Goal: Communication & Community: Answer question/provide support

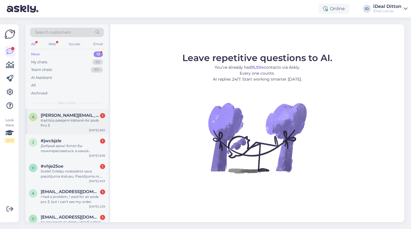
click at [65, 122] on div "Kad būs pieejami klātienē Air pods Pro 3" at bounding box center [73, 123] width 64 height 10
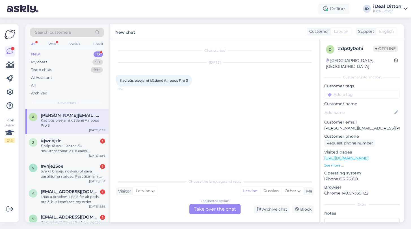
click at [189, 79] on div "Kad būs pieejami klātienē Air pods Pro 3 8:55" at bounding box center [154, 81] width 76 height 12
click at [44, 62] on div "My chats" at bounding box center [39, 62] width 16 height 6
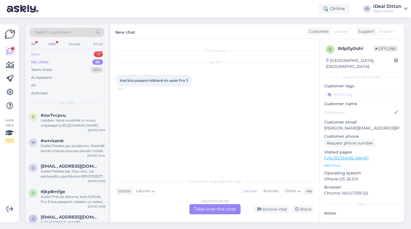
click at [40, 53] on div "New 13" at bounding box center [67, 54] width 74 height 8
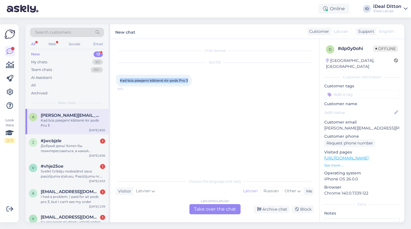
drag, startPoint x: 189, startPoint y: 80, endPoint x: 116, endPoint y: 77, distance: 73.0
click at [116, 77] on div "Kad būs pieejami klātienē Air pods Pro 3 8:55" at bounding box center [154, 81] width 76 height 12
copy span "Kad būs pieejami klātienē Air pods Pro 3"
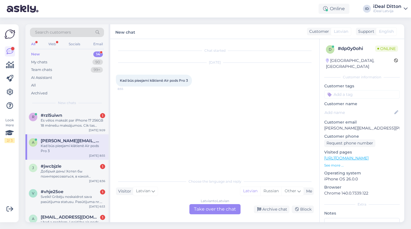
click at [205, 211] on div "Latvian to Latvian Take over the chat" at bounding box center [214, 209] width 51 height 10
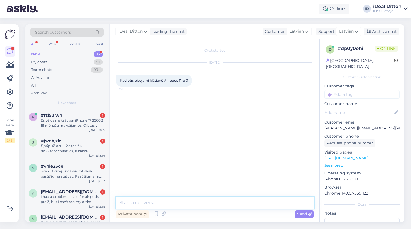
click at [169, 202] on textarea at bounding box center [215, 203] width 198 height 12
paste textarea "Paldies par Jūsu interesi! Šobrīd precīzs datums, kad AirPods Pro 3 būs pieejam…"
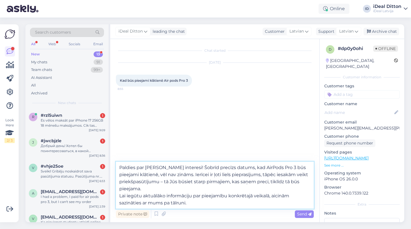
click at [120, 195] on textarea "Paldies par Jūsu interesi! Šobrīd precīzs datums, kad AirPods Pro 3 būs pieejam…" at bounding box center [215, 185] width 198 height 47
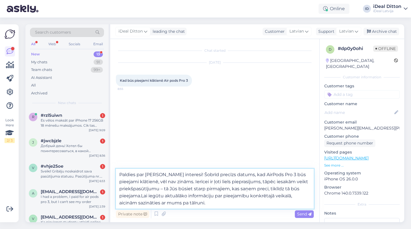
type textarea "Paldies par [PERSON_NAME] interesi! Šobrīd precīzs datums, kad AirPods Pro 3 bū…"
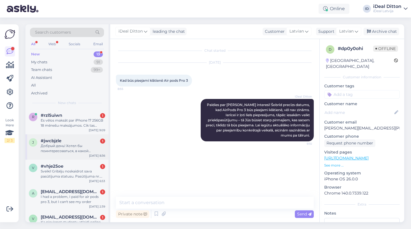
click at [71, 145] on div "Добрый день! Хотел бы поинтересоваться, в какой промежуток времени новые модели…" at bounding box center [73, 148] width 64 height 10
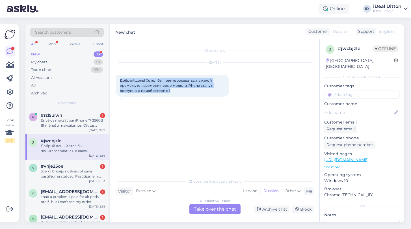
drag, startPoint x: 173, startPoint y: 91, endPoint x: 119, endPoint y: 79, distance: 54.7
click at [119, 79] on div "Добрый день! Хотел бы поинтересоваться, в какой промежуток времени новые модели…" at bounding box center [172, 86] width 113 height 22
copy span "Добрый день! Хотел бы поинтересоваться, в какой промежуток времени новые модели…"
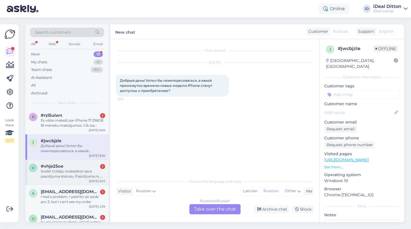
click at [62, 161] on div "v #vhje25oe 1 Sveiki! Gribēju noskaidrot sava pasūtījuma statusu. Pasūtījuma nr…" at bounding box center [66, 172] width 83 height 25
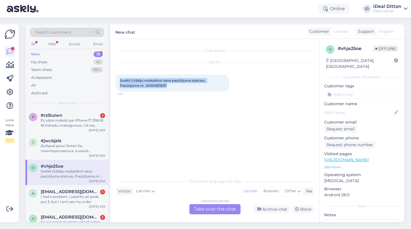
drag, startPoint x: 120, startPoint y: 79, endPoint x: 183, endPoint y: 88, distance: 63.7
click at [183, 88] on div "Sveiki! Gribēju noskaidrot sava pasūtījuma statusu. Pasūtījuma nr. 2000083567 6…" at bounding box center [172, 83] width 113 height 17
copy span "Sveiki! Gribēju noskaidrot sava pasūtījuma statusu. Pasūtījuma nr. 2000083567"
click at [216, 206] on div "Latvian to Latvian Take over the chat" at bounding box center [214, 209] width 51 height 10
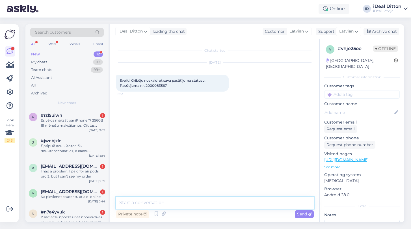
click at [181, 204] on textarea at bounding box center [215, 203] width 198 height 12
paste textarea "Sveiki! Paldies par Jūsu ziņu. Ņemot vērā lielo pieprasījumu, pasūtījumu izsnie…"
type textarea "Sveiki! Paldies par Jūsu ziņu. Ņemot vērā lielo pieprasījumu, pasūtījumu izsnie…"
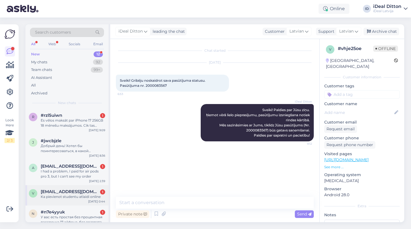
click at [73, 192] on span "[EMAIL_ADDRESS][DOMAIN_NAME]" at bounding box center [70, 191] width 59 height 5
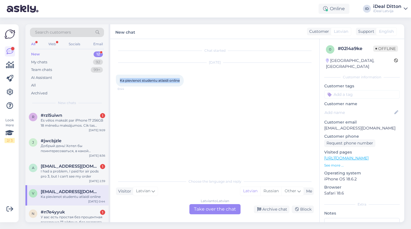
drag, startPoint x: 182, startPoint y: 81, endPoint x: 120, endPoint y: 79, distance: 62.2
click at [120, 79] on div "Ka pievienot studentu atlaidi online 0:44" at bounding box center [150, 81] width 68 height 12
copy span "Ka pievienot studentu atlaidi online"
click at [201, 210] on div "Latvian to Latvian Take over the chat" at bounding box center [214, 209] width 51 height 10
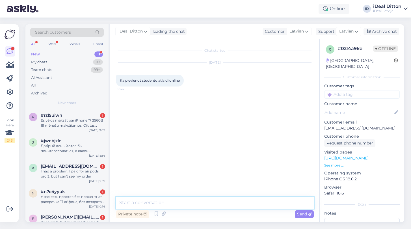
click at [158, 206] on textarea at bounding box center [215, 203] width 198 height 12
paste textarea "Sveiki! Paldies par Jūsu jautājumu. Studentu atlaidi tiešsaistē pievienot nav i…"
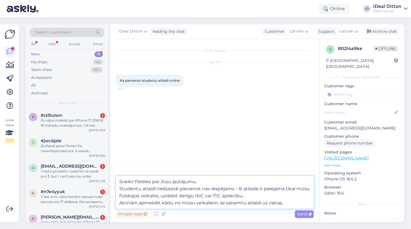
drag, startPoint x: 119, startPoint y: 188, endPoint x: 135, endPoint y: 179, distance: 18.4
click at [135, 179] on textarea "Sveiki! Paldies par Jūsu jautājumu. Studentu atlaidi tiešsaistē pievienot nav i…" at bounding box center [215, 192] width 198 height 33
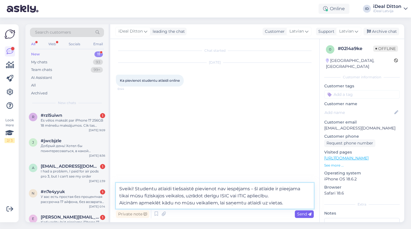
type textarea "Sveiki! Studentu atlaidi tiešsaistē pievienot nav iespējams – šī atlaide ir pie…"
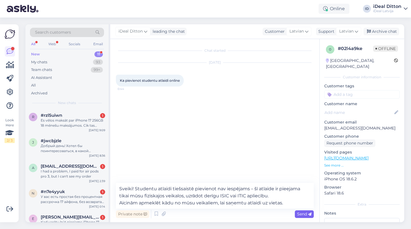
click at [303, 214] on span "Send" at bounding box center [304, 213] width 14 height 5
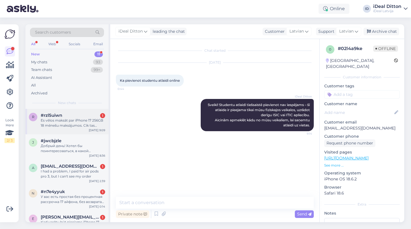
click at [79, 129] on div "r #rzl5uiwn 1 Es vēlos maksāt par iPhone 17 256GB 18 mēnešu maksājumos. Cik tas…" at bounding box center [66, 121] width 83 height 25
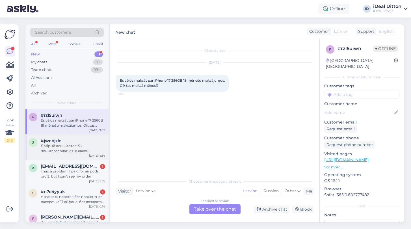
click at [74, 140] on div "#jwcbjzle" at bounding box center [73, 140] width 64 height 5
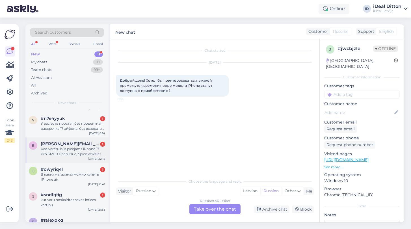
scroll to position [75, 0]
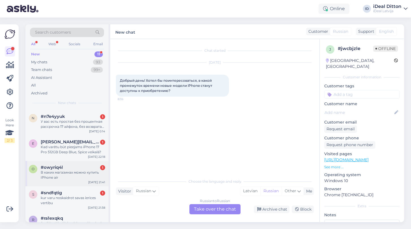
click at [65, 177] on div "В каких магазинах можно купить IPhone air" at bounding box center [73, 175] width 64 height 10
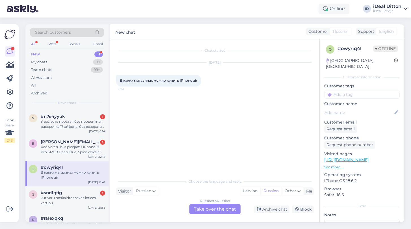
drag, startPoint x: 199, startPoint y: 81, endPoint x: 120, endPoint y: 80, distance: 79.4
click at [120, 80] on div "В каких магазинах можно купить IPhone air 21:41" at bounding box center [158, 81] width 85 height 12
copy span "В каких магазинах можно купить IPhone air"
click at [79, 201] on div "kur varu noskaidrot savas ierices vertibu" at bounding box center [73, 200] width 64 height 10
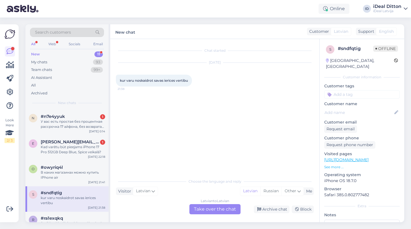
click at [206, 208] on div "Latvian to Latvian Take over the chat" at bounding box center [214, 209] width 51 height 10
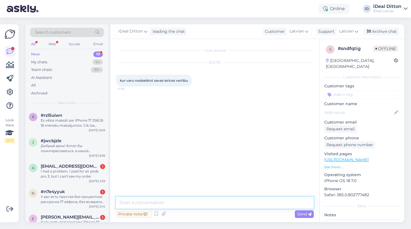
click at [190, 202] on textarea at bounding box center [215, 203] width 198 height 12
type textarea "Д"
paste textarea "https://www.shop.cec.lv/mainit-apple-ierici"
type textarea "Labdien, seit : [URL][DOMAIN_NAME]"
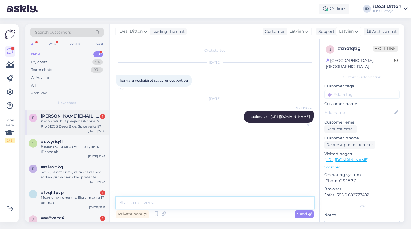
scroll to position [101, 0]
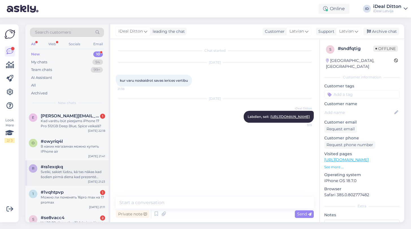
click at [44, 179] on div "r #ra1exqkq Sveiki, sakiet lūdzu, kā tas nākas kad šodien pirmā diena kad preze…" at bounding box center [66, 172] width 83 height 25
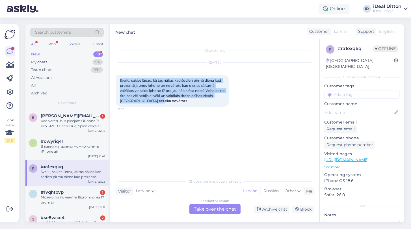
drag, startPoint x: 159, startPoint y: 101, endPoint x: 114, endPoint y: 80, distance: 49.2
click at [114, 80] on div "Chat started Sep 19 2025 Sveiki, sakiet lūdzu, kā tas nākas kad šodien pirmā di…" at bounding box center [214, 130] width 209 height 183
copy span "Sveiki, sakiet lūdzu, kā tas nākas kad šodien pirmā diena kad prezentē jaunos i…"
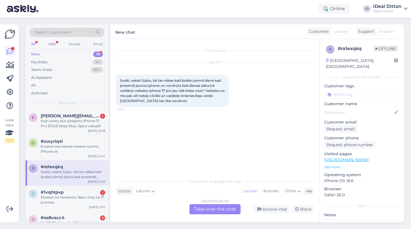
click at [215, 210] on div "Latvian to Latvian Take over the chat" at bounding box center [214, 209] width 51 height 10
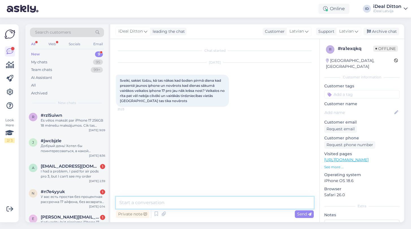
click at [175, 205] on textarea at bounding box center [215, 203] width 198 height 12
paste textarea "Sveiki! Paldies par Jūsu ziņojumu un ieinteresētību. Vēlamies informēt, ka mūsu…"
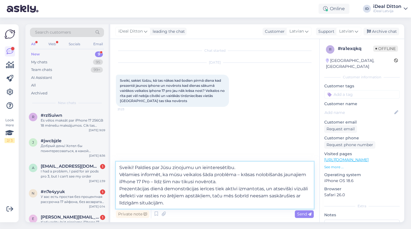
drag, startPoint x: 238, startPoint y: 165, endPoint x: 136, endPoint y: 165, distance: 102.5
click at [136, 165] on textarea "Sveiki! Paldies par Jūsu ziņojumu un ieinteresētību. Vēlamies informēt, ka mūsu…" at bounding box center [215, 185] width 198 height 47
click at [119, 174] on textarea "Sveiki! Paldies par Jūsu ziņojumu un ieinteresētību. Vēlamies informēt, ka mūsu…" at bounding box center [215, 185] width 198 height 47
click at [121, 188] on textarea "Sveiki! Paldies par Jūsu ziņojumu un ieinteresētību. Vēlamies informēt, ka mūsu…" at bounding box center [215, 185] width 198 height 47
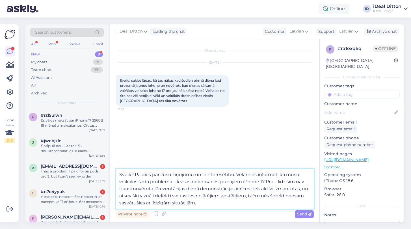
click at [218, 203] on textarea "Sveiki! Paldies par Jūsu ziņojumu un ieinteresētību. Vēlamies informēt, ka mūsu…" at bounding box center [215, 189] width 198 height 40
drag, startPoint x: 235, startPoint y: 189, endPoint x: 214, endPoint y: 188, distance: 20.4
click at [214, 188] on textarea "Sveiki! Paldies par Jūsu ziņojumu un ieinteresētību. Vēlamies informēt, ka mūsu…" at bounding box center [215, 189] width 198 height 40
click at [206, 202] on textarea "Sveiki! Paldies par Jūsu ziņojumu un ieinteresētību. Vēlamies informēt, ka mūsu…" at bounding box center [215, 189] width 198 height 40
type textarea "Sveiki! Paldies par Jūsu ziņojumu un ieinteresētību. Vēlamies informēt, ka mūsu…"
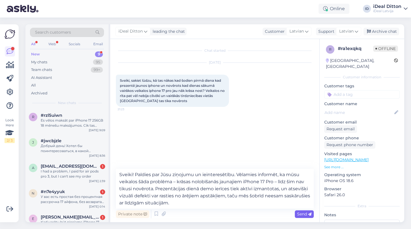
click at [302, 215] on span "Send" at bounding box center [304, 213] width 14 height 5
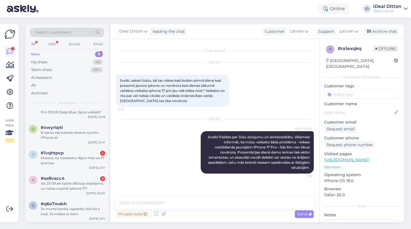
scroll to position [115, 0]
click at [60, 189] on div "Vai 20.09 akropole alfā būs iespējams uz vietas nopirkt iphone 17?" at bounding box center [73, 186] width 64 height 10
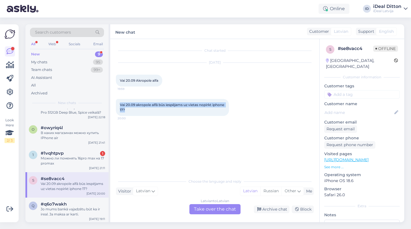
drag, startPoint x: 146, startPoint y: 110, endPoint x: 118, endPoint y: 104, distance: 28.6
click at [118, 104] on div "Vai 20.09 akropole alfā būs iespējams uz vietas nopirkt iphone 17? 20:00" at bounding box center [172, 107] width 113 height 17
copy span "Vai 20.09 akropole alfā būs iespējams uz vietas nopirkt iphone 17?"
click at [217, 208] on div "Latvian to Latvian Take over the chat" at bounding box center [214, 209] width 51 height 10
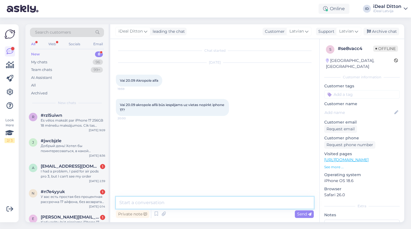
click at [173, 201] on textarea at bounding box center [215, 203] width 198 height 12
paste textarea "Sveiki! Paldies par Jūsu interesi. iPhone 17 pārdošana tiks uzsākta ar ļoti lie…"
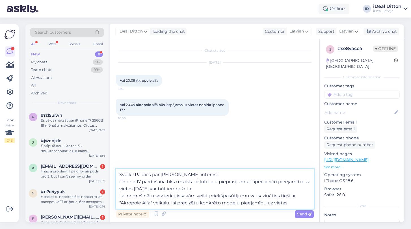
drag, startPoint x: 119, startPoint y: 182, endPoint x: 136, endPoint y: 172, distance: 19.5
click at [136, 172] on textarea "Sveiki! Paldies par Jūsu interesi. iPhone 17 pārdošana tiks uzsākta ar ļoti lie…" at bounding box center [215, 189] width 198 height 40
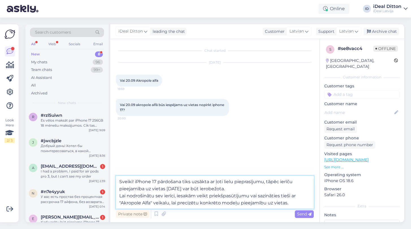
click at [120, 195] on textarea "Sveiki! iPhone 17 pārdošana tiks uzsākta ar ļoti lielu pieprasījumu, tāpēc ierī…" at bounding box center [215, 192] width 198 height 33
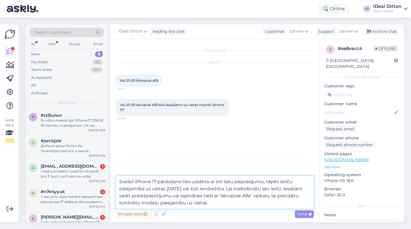
click at [237, 205] on textarea "Sveiki! iPhone 17 pārdošana tiks uzsākta ar ļoti lielu pieprasījumu, tāpēc ierī…" at bounding box center [215, 192] width 198 height 33
type textarea "Sveiki! iPhone 17 pārdošana tiks uzsākta ar ļoti lielu pieprasījumu, tāpēc ierī…"
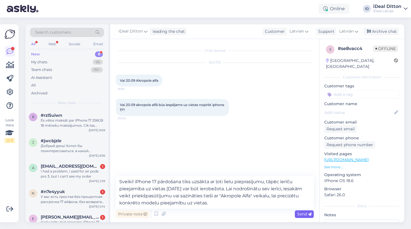
click at [302, 215] on span "Send" at bounding box center [304, 213] width 14 height 5
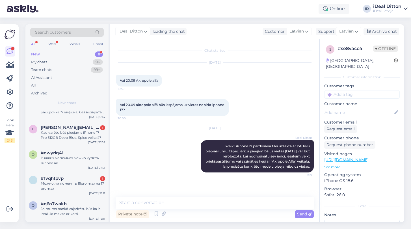
scroll to position [89, 0]
click at [67, 184] on div "Можно ли поменять 16pro max на 17 promax" at bounding box center [73, 186] width 64 height 10
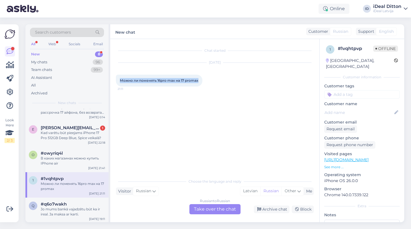
drag, startPoint x: 199, startPoint y: 82, endPoint x: 122, endPoint y: 80, distance: 77.4
click at [121, 80] on div "Можно ли поменять 16pro max на 17 promax 21:11" at bounding box center [159, 81] width 86 height 12
copy span "ожно ли поменять 16pro max на 17 promax"
click at [198, 84] on div "Можно ли поменять 16pro max на 17 promax 21:11" at bounding box center [159, 81] width 86 height 12
drag, startPoint x: 198, startPoint y: 82, endPoint x: 120, endPoint y: 81, distance: 78.2
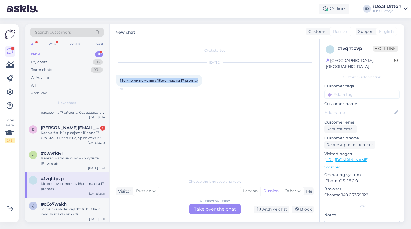
click at [120, 81] on div "Можно ли поменять 16pro max на 17 promax 21:11" at bounding box center [159, 81] width 86 height 12
copy span "Можно ли поменять 16pro max на 17 promax"
click at [212, 206] on div "Russian to Russian Take over the chat" at bounding box center [214, 209] width 51 height 10
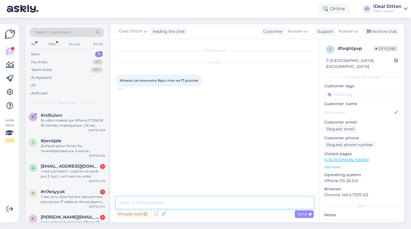
click at [174, 206] on textarea at bounding box center [215, 203] width 198 height 12
paste textarea "Здравствуйте! Да, Вы можете сдать Ваш iPhone 16 Pro Max на переработку и получи…"
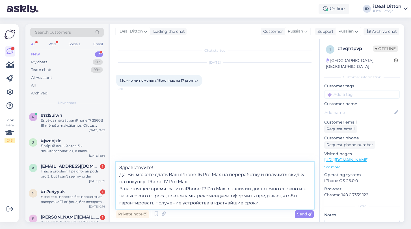
click at [121, 176] on textarea "Здравствуйте! Да, Вы можете сдать Ваш iPhone 16 Pro Max на переработку и получи…" at bounding box center [215, 185] width 198 height 47
click at [120, 176] on textarea "Здравствуйте! Да, Вы можете сдать Ваш iPhone 16 Pro Max на переработку и получи…" at bounding box center [215, 185] width 198 height 47
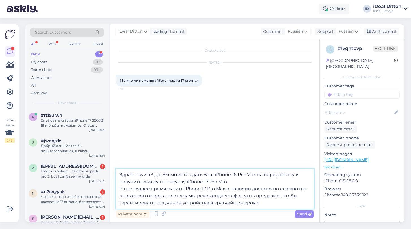
click at [119, 189] on textarea "Здравствуйте! Да, Вы можете сдать Ваш iPhone 16 Pro Max на переработку и получи…" at bounding box center [215, 189] width 198 height 40
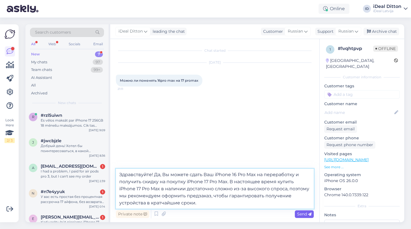
type textarea "Здравствуйте! Да, Вы можете сдать Ваш iPhone 16 Pro Max на переработку и получи…"
click at [306, 214] on span "Send" at bounding box center [304, 213] width 14 height 5
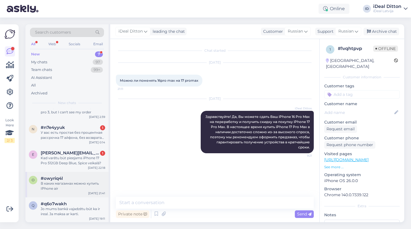
scroll to position [64, 0]
click at [76, 138] on div "У вас есть простая без процентная рассрочка 17 айфона, без возврата его после с…" at bounding box center [73, 135] width 64 height 10
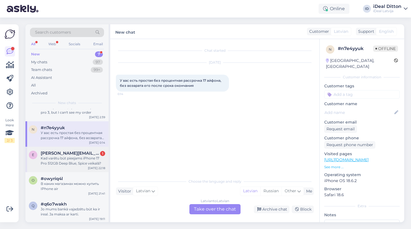
click at [64, 156] on div "Kad varētu būt pieejams iPhone 17 Pro 512GB Deep Blue, Spice veikalā?" at bounding box center [73, 161] width 64 height 10
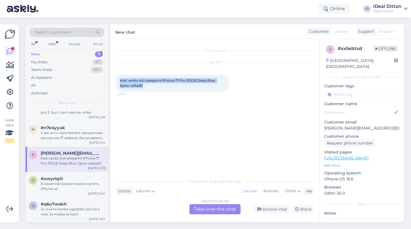
drag, startPoint x: 146, startPoint y: 86, endPoint x: 119, endPoint y: 79, distance: 27.6
click at [119, 79] on div "Kad varētu būt pieejams iPhone 17 Pro 512GB Deep Blue, Spice veikalā? 22:18" at bounding box center [172, 83] width 113 height 17
copy span "Kad varētu būt pieejams iPhone 17 Pro 512GB Deep Blue, Spice veikalā?"
click at [207, 209] on div "Latvian to Latvian Take over the chat" at bounding box center [214, 209] width 51 height 10
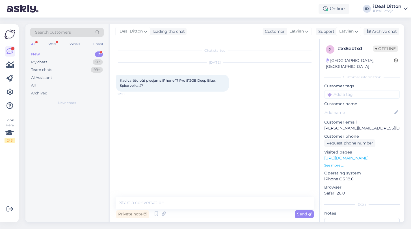
scroll to position [0, 0]
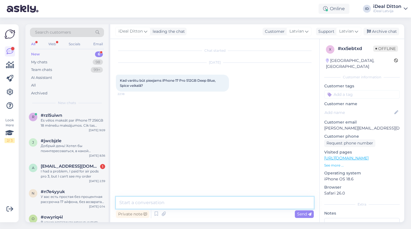
click at [185, 204] on textarea at bounding box center [215, 203] width 198 height 12
paste textarea "Sveiki! Paldies par Jūsu jautājumu. Pašlaik iPhone 17 Pro 512GB Deep Blue Spice…"
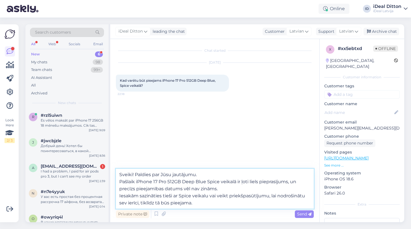
drag, startPoint x: 120, startPoint y: 181, endPoint x: 136, endPoint y: 172, distance: 18.5
click at [120, 195] on textarea "Sveiki! Pašlaik iPhone 17 Pro 512GB Deep Blue Spice veikalā ir ļoti liels piepr…" at bounding box center [215, 192] width 198 height 33
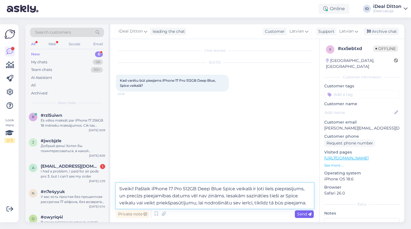
type textarea "Sveiki! Pašlaik iPhone 17 Pro 512GB Deep Blue Spice veikalā ir ļoti liels piepr…"
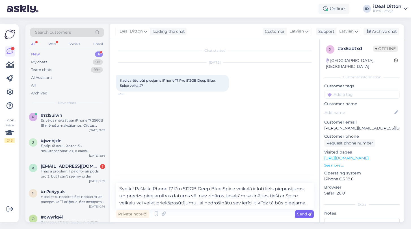
click at [301, 216] on span "Send" at bounding box center [304, 213] width 14 height 5
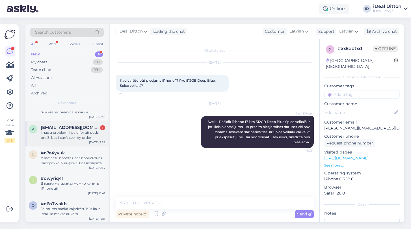
scroll to position [38, 0]
click at [70, 188] on div "В каких магазинах можно купить IPhone air" at bounding box center [73, 186] width 64 height 10
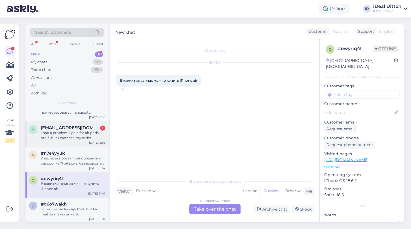
click at [77, 140] on div "a ayeshekanayake2002@gmail.com 1 I had a problem, I paid for air pods pro 3, bu…" at bounding box center [66, 133] width 83 height 25
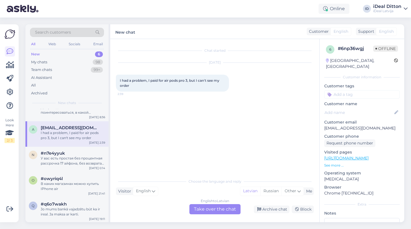
click at [215, 212] on div "English to Latvian Take over the chat" at bounding box center [214, 209] width 51 height 10
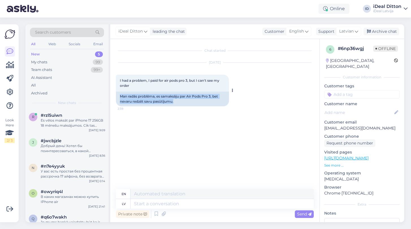
drag, startPoint x: 176, startPoint y: 102, endPoint x: 118, endPoint y: 97, distance: 58.7
click at [118, 97] on div "Man radās problēma, es samaksāju par Air Pods Pro 3, bet nevaru redzēt savu pas…" at bounding box center [172, 99] width 113 height 15
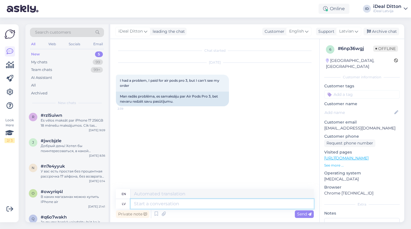
click at [162, 201] on textarea at bounding box center [221, 204] width 183 height 10
paste textarea "Sveiki! Paldies, ka sazinājāties ar mums. Diemžēl šo jautājumu mēs nevaram atri…"
type textarea "Sveiki! Paldies, ka sazinājāties ar mums. Diemžēl šo jautājumu mēs nevaram atri…"
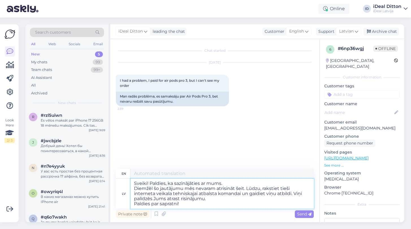
type textarea "Hello! Thank you for contacting us. Unfortunately, we cannot resolve this issue…"
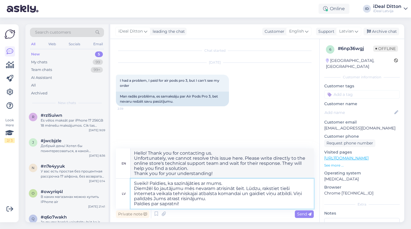
click at [241, 193] on textarea "Sveiki! Paldies, ka sazinājāties ar mums. Diemžēl šo jautājumu mēs nevaram atri…" at bounding box center [221, 193] width 183 height 30
paste textarea "[EMAIL_ADDRESS][DOMAIN_NAME]"
type textarea "Sveiki! Paldies, ka sazinājāties ar mums. Diemžēl šo jautājumu mēs nevaram atri…"
click at [273, 202] on textarea "Sveiki! Paldies, ka sazinājāties ar mums. Diemžēl šo jautājumu mēs nevaram atri…" at bounding box center [221, 193] width 183 height 30
type textarea "Hello! Thank you for contacting us. Unfortunately, we cannot resolve this issue…"
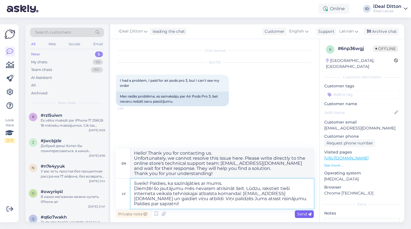
type textarea "Sveiki! Paldies, ka sazinājāties ar mums. Diemžēl šo jautājumu mēs nevaram atri…"
click at [300, 215] on span "Send" at bounding box center [304, 213] width 14 height 5
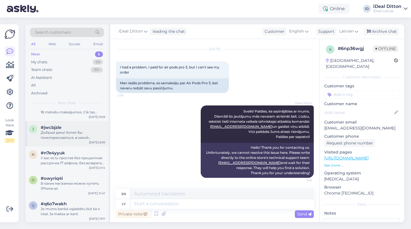
scroll to position [13, 0]
click at [68, 164] on div "У вас есть простая без процентная рассрочка 17 айфона, без возврата его после с…" at bounding box center [73, 161] width 64 height 10
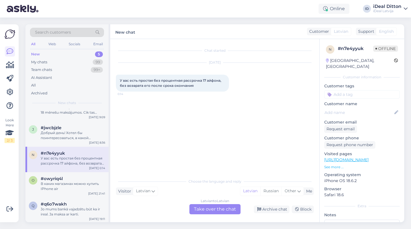
scroll to position [0, 0]
click at [66, 186] on div "В каких магазинах можно купить IPhone air" at bounding box center [73, 186] width 64 height 10
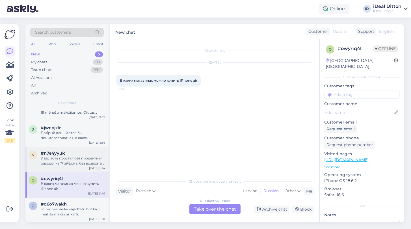
click at [72, 158] on div "У вас есть простая без процентная рассрочка 17 айфона, без возврата его после с…" at bounding box center [73, 161] width 64 height 10
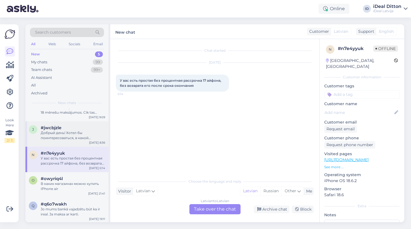
click at [72, 138] on div "Добрый день! Хотел бы поинтересоваться, в какой промежуток времени новые модели…" at bounding box center [73, 135] width 64 height 10
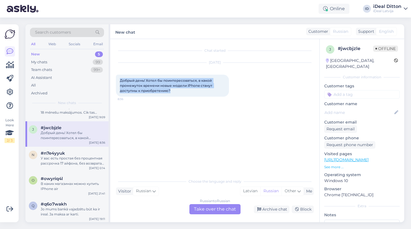
drag, startPoint x: 172, startPoint y: 92, endPoint x: 115, endPoint y: 81, distance: 58.2
click at [115, 81] on div "Chat started Sep 20 2025 Добрый день! Хотел бы поинтересоваться, в какой промеж…" at bounding box center [214, 130] width 209 height 183
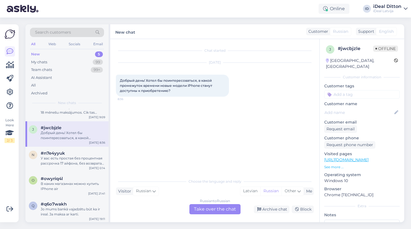
click at [219, 211] on div "Russian to Russian Take over the chat" at bounding box center [214, 209] width 51 height 10
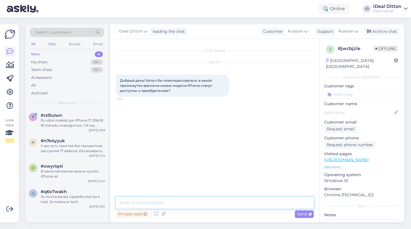
click at [185, 205] on textarea at bounding box center [215, 203] width 198 height 12
paste textarea "Добрый день! Новые модели iPhone уже поступают в наш магазин, однако в ограниче…"
type textarea "Добрый день! Новые модели iPhone уже поступают в наш магазин, однако в ограниче…"
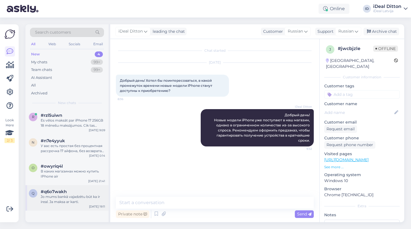
click at [51, 194] on div "Jo mums bankā vajadzētu būt ka ir ireal. Ja maksa ar karti." at bounding box center [73, 199] width 64 height 10
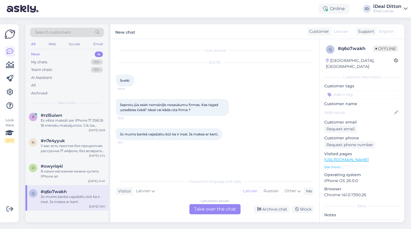
click at [233, 211] on div "Latvian to Latvian Take over the chat" at bounding box center [214, 209] width 51 height 10
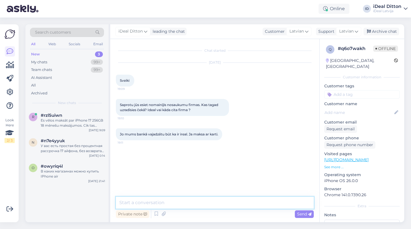
click at [190, 205] on textarea at bounding box center [215, 203] width 198 height 12
type textarea "Д"
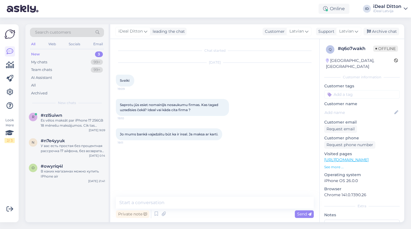
drag, startPoint x: 120, startPoint y: 80, endPoint x: 228, endPoint y: 146, distance: 126.2
click at [228, 146] on div "Chat started Sep 19 2025 Sveiki 19:09 Saprotu jūs esiet nomainījis nosaukumu fi…" at bounding box center [217, 118] width 203 height 147
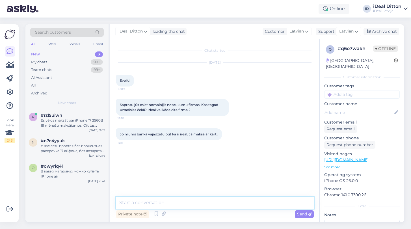
click at [180, 202] on textarea at bounding box center [215, 203] width 198 height 12
paste textarea "Sveiki! Paldies par Jūsu ziņu. Lai labāk saprastu Jūsu jautājumu – vai Jūs vēla…"
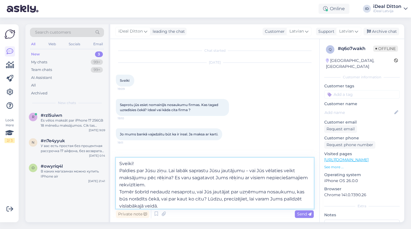
drag, startPoint x: 169, startPoint y: 170, endPoint x: 116, endPoint y: 172, distance: 52.8
click at [116, 172] on textarea "Sveiki! Paldies par Jūsu ziņu. Lai labāk saprastu Jūsu jautājumu – vai Jūs vēla…" at bounding box center [215, 183] width 198 height 51
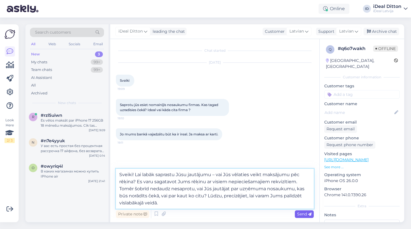
type textarea "Sveiki! Lai labāk saprastu Jūsu jautājumu – vai Jūs vēlaties veikt maksājumu pē…"
click at [308, 215] on icon at bounding box center [309, 213] width 3 height 3
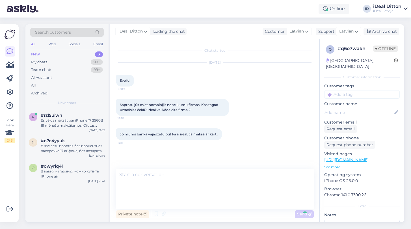
scroll to position [21, 0]
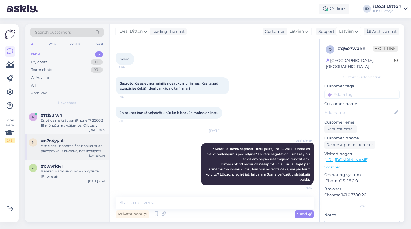
click at [90, 153] on div "[DATE] 0:14" at bounding box center [97, 155] width 16 height 4
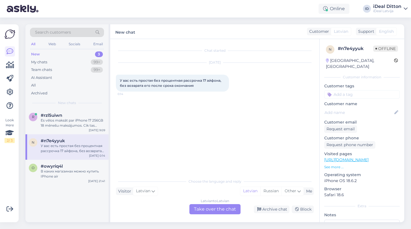
scroll to position [0, 0]
click at [68, 170] on div "В каких магазинах можно купить IPhone air" at bounding box center [73, 174] width 64 height 10
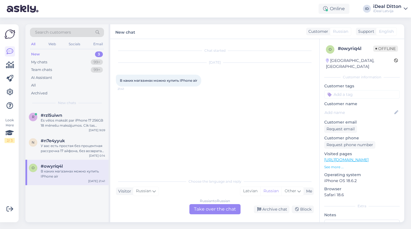
click at [228, 210] on div "Russian to Russian Take over the chat" at bounding box center [214, 209] width 51 height 10
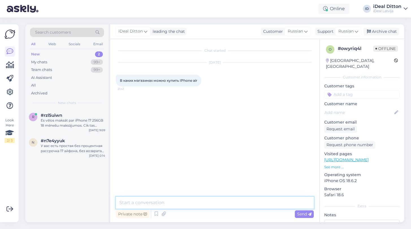
click at [194, 205] on textarea at bounding box center [215, 203] width 198 height 12
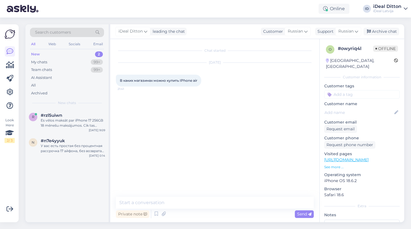
drag, startPoint x: 199, startPoint y: 81, endPoint x: 121, endPoint y: 77, distance: 78.3
click at [121, 77] on div "В каких магазинах можно купить IPhone air 21:41" at bounding box center [158, 81] width 85 height 12
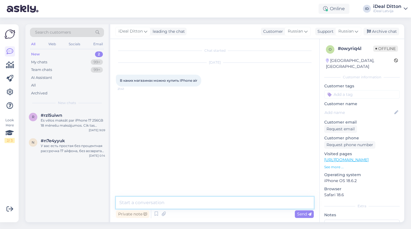
click at [155, 200] on textarea at bounding box center [215, 203] width 198 height 12
paste textarea "Здравствуйте! Модель iPhone Air доступна в магазине iDeal Daugavpils, в наличии…"
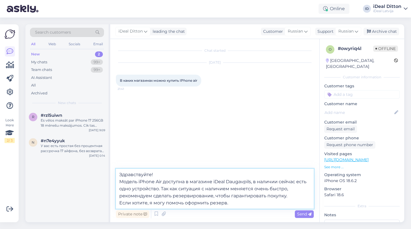
click at [120, 179] on textarea "Здравствуйте! Модель iPhone Air доступна в магазине iDeal Daugavpils, в наличии…" at bounding box center [215, 189] width 198 height 40
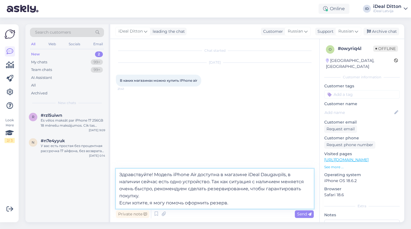
click at [120, 202] on textarea "Здравствуйте! Модель iPhone Air доступна в магазине iDeal Daugavpils, в наличии…" at bounding box center [215, 189] width 198 height 40
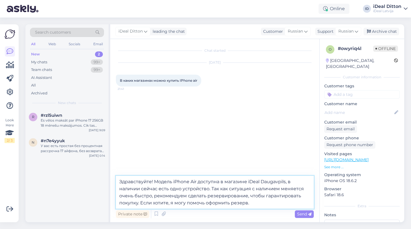
drag, startPoint x: 261, startPoint y: 181, endPoint x: 248, endPoint y: 180, distance: 12.5
click at [261, 204] on textarea "Здравствуйте! Модель iPhone Air доступна в магазине С&C Daugavpils, в наличии с…" at bounding box center [215, 192] width 198 height 33
type textarea "Здравствуйте! Модель iPhone Air доступна в магазине С&C Daugavpils, в наличии с…"
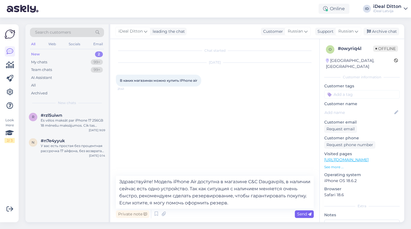
click at [308, 212] on span "Send" at bounding box center [304, 213] width 14 height 5
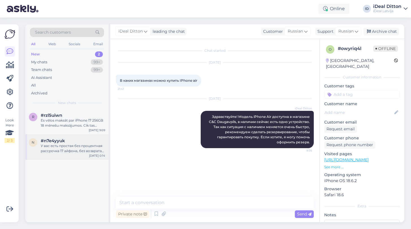
click at [76, 150] on div "У вас есть простая без процентная рассрочка 17 айфона, без возврата его после с…" at bounding box center [73, 148] width 64 height 10
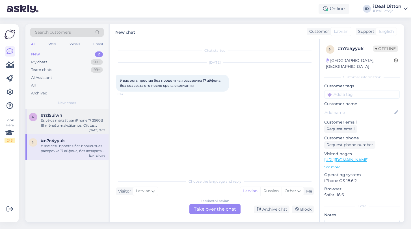
click at [75, 123] on div "Es vēlos maksāt par iPhone 17 256GB 18 mēnešu maksājumos. Cik tas maksā mēnesī?" at bounding box center [73, 123] width 64 height 10
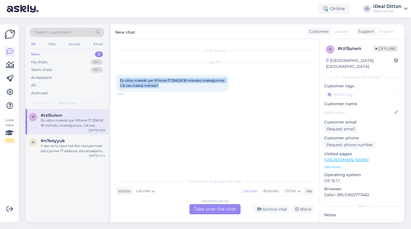
drag, startPoint x: 186, startPoint y: 87, endPoint x: 114, endPoint y: 77, distance: 72.4
click at [114, 77] on div "Chat started Sep 20 2025 Es vēlos maksāt par iPhone 17 256GB 18 mēnešu maksājum…" at bounding box center [214, 130] width 209 height 183
click at [216, 209] on div "Latvian to Latvian Take over the chat" at bounding box center [214, 209] width 51 height 10
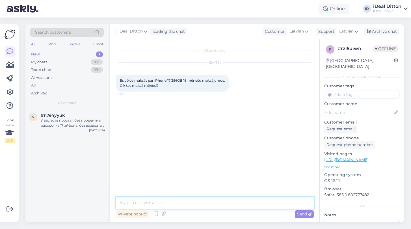
click at [157, 205] on textarea at bounding box center [215, 203] width 198 height 12
paste textarea "Sveiki! Lūdzu, precizējiet, uz kādu periodu Jūs vēlaties noformēt maksājumus — …"
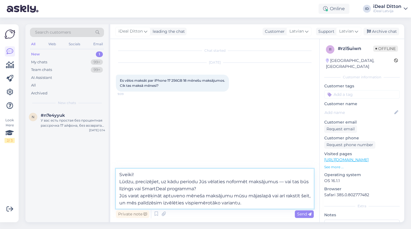
click at [120, 182] on textarea "Sveiki! Lūdzu, precizējiet, uz kādu periodu Jūs vēlaties noformēt maksājumus — …" at bounding box center [215, 189] width 198 height 40
type textarea "Sveiki! Lūdzu, precizējiet, uz kādu periodu Jūs vēlaties noformēt maksājumus — …"
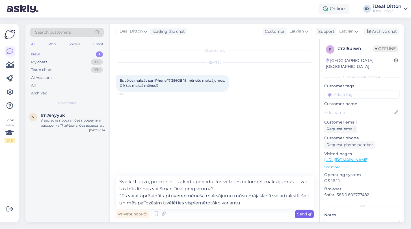
click at [300, 214] on span "Send" at bounding box center [304, 213] width 14 height 5
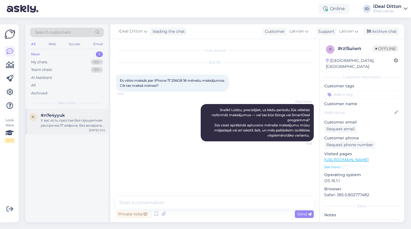
click at [56, 122] on div "У вас есть простая без процентная рассрочка 17 айфона, без возврата его после с…" at bounding box center [73, 123] width 64 height 10
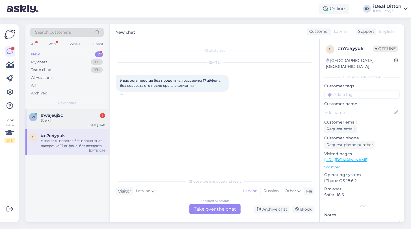
click at [59, 125] on div "w #wajeuj5c 1 Sveiki! Sep 20 9:40" at bounding box center [66, 119] width 83 height 20
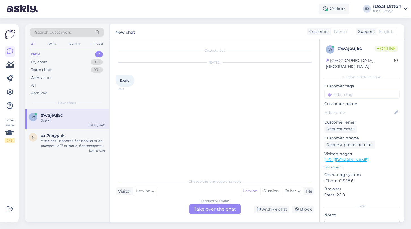
click at [226, 207] on div "Latvian to Latvian Take over the chat" at bounding box center [214, 209] width 51 height 10
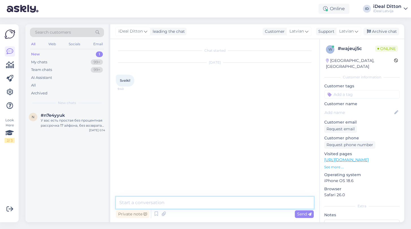
click at [166, 201] on textarea at bounding box center [215, 203] width 198 height 12
type textarea "Ы"
type textarea "Sveiki"
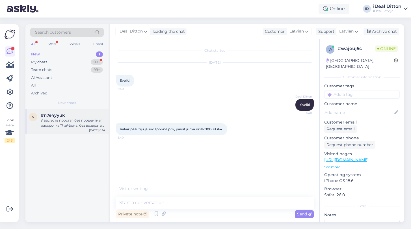
click at [84, 119] on div "У вас есть простая без процентная рассрочка 17 айфона, без возврата его после с…" at bounding box center [73, 123] width 64 height 10
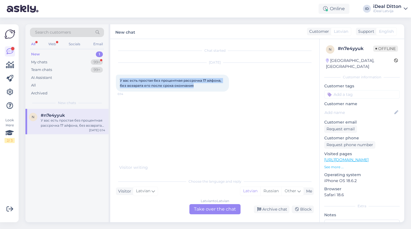
drag, startPoint x: 197, startPoint y: 86, endPoint x: 118, endPoint y: 79, distance: 79.4
click at [118, 79] on div "У вас есть простая без процентная рассрочка 17 айфона, без возврата его после с…" at bounding box center [172, 83] width 113 height 17
click at [45, 61] on div "My chats" at bounding box center [39, 62] width 16 height 6
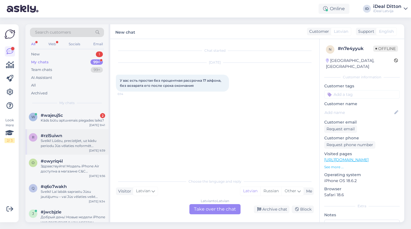
click at [53, 129] on div "r #rzl5uiwn Sveiki! Lūdzu, precizējiet, uz kādu periodu Jūs vēlaties noformēt m…" at bounding box center [66, 141] width 83 height 25
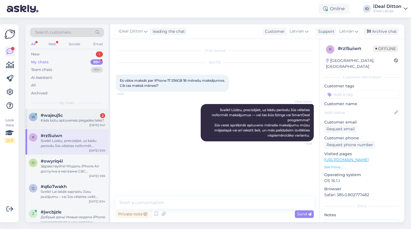
click at [57, 120] on div "Kāds būtu aptuvenais piegades laiks?" at bounding box center [73, 120] width 64 height 5
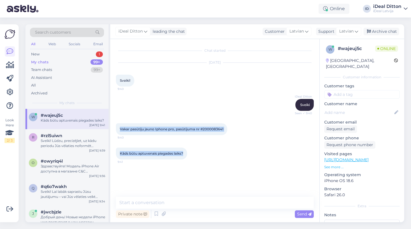
drag, startPoint x: 120, startPoint y: 128, endPoint x: 196, endPoint y: 157, distance: 81.7
click at [196, 157] on div "Chat started Sep 20 2025 Sveiki! 9:40 iDeal Ditton Sveiki Seen ✓ 9:40 Vakar pas…" at bounding box center [217, 118] width 203 height 147
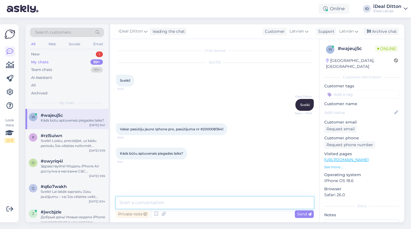
click at [136, 202] on textarea at bounding box center [215, 203] width 198 height 12
paste textarea "Sveiki! Paldies par Jūsu pasūtījumu! Ņemot vērā lielo pieprasījumu pēc jaunā iP…"
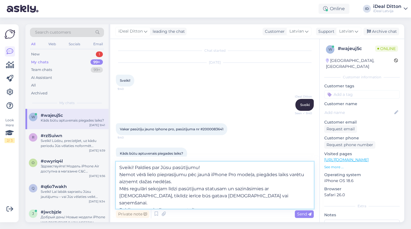
type textarea "Sveiki! Paldies par Jūsu pasūtījumu! Ņemot vērā lielo pieprasījumu pēc jaunā iP…"
click at [121, 176] on textarea "Sveiki! Paldies par Jūsu pasūtījumu! Ņemot vērā lielo pieprasījumu pēc jaunā iP…" at bounding box center [215, 185] width 198 height 47
drag, startPoint x: 288, startPoint y: 174, endPoint x: 291, endPoint y: 179, distance: 6.0
click at [291, 179] on textarea "Sveiki! Paldies par Jūsu pasūtījumu! Ņemot vērā lielo pieprasījumu pēc jaunā iP…" at bounding box center [215, 185] width 198 height 47
drag, startPoint x: 201, startPoint y: 204, endPoint x: 87, endPoint y: 160, distance: 122.6
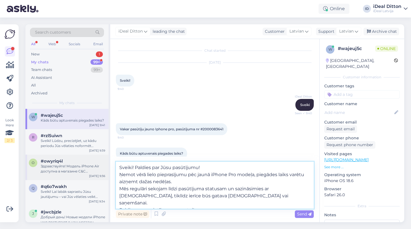
click at [87, 160] on div "Search customers All Web Socials Email New 1 My chats 99+ Team chats 99+ AI Ass…" at bounding box center [214, 123] width 378 height 198
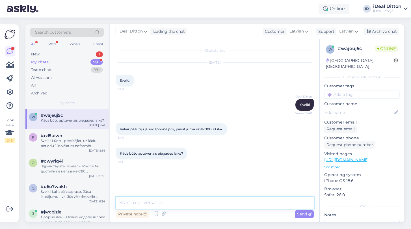
click at [174, 203] on textarea at bounding box center [215, 203] width 198 height 12
paste textarea "Sveiki! Paldies par Jūsu pasūtījumu! Pašlaik precīzs piegādes laiks nav zināms,…"
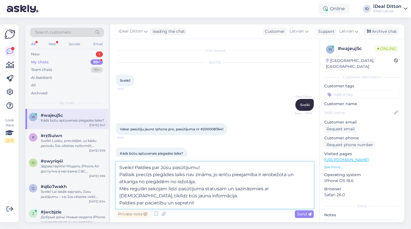
drag, startPoint x: 160, startPoint y: 197, endPoint x: 117, endPoint y: 189, distance: 43.6
click at [117, 189] on textarea "Sveiki! Paldies par Jūsu pasūtījumu! Pašlaik precīzs piegādes laiks nav zināms,…" at bounding box center [215, 185] width 198 height 47
paste textarea "ierīce būs gatava nosūtīšanai vai saņemšanai"
click at [120, 188] on textarea "Sveiki! Paldies par Jūsu pasūtījumu! Pašlaik precīzs piegādes laiks nav zināms,…" at bounding box center [215, 185] width 198 height 47
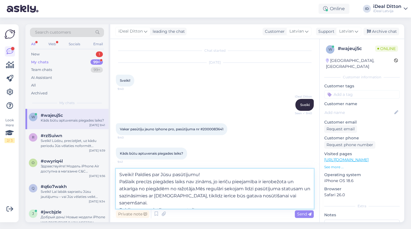
type textarea "Sveiki! Paldies par Jūsu pasūtījumu! Pašlaik precīzs piegādes laiks nav zināms,…"
click at [201, 203] on textarea "Sveiki! Paldies par Jūsu pasūtījumu! Pašlaik precīzs piegādes laiks nav zināms,…" at bounding box center [215, 189] width 198 height 40
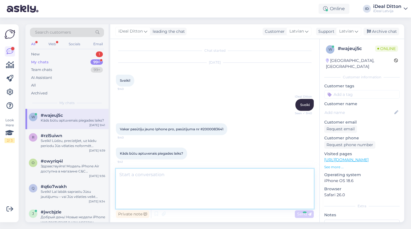
scroll to position [29, 0]
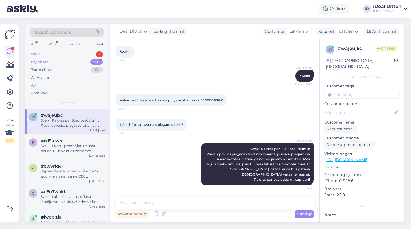
click at [40, 55] on div "New 1" at bounding box center [67, 54] width 74 height 8
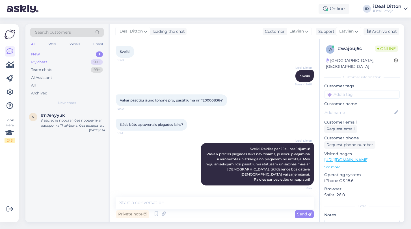
click at [41, 60] on div "My chats" at bounding box center [39, 62] width 16 height 6
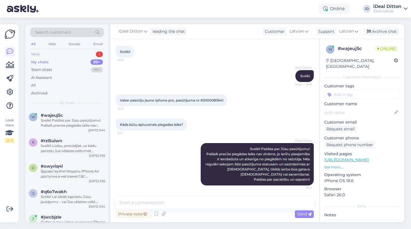
click at [37, 53] on div "New" at bounding box center [35, 54] width 8 height 6
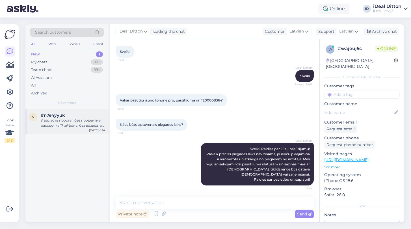
click at [71, 125] on div "У вас есть простая без процентная рассрочка 17 айфона, без возврата его после с…" at bounding box center [73, 123] width 64 height 10
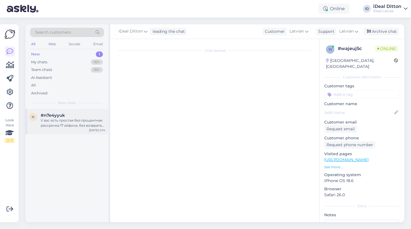
scroll to position [0, 0]
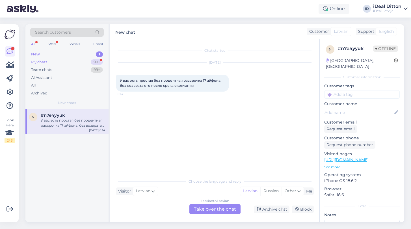
click at [45, 62] on div "My chats" at bounding box center [39, 62] width 16 height 6
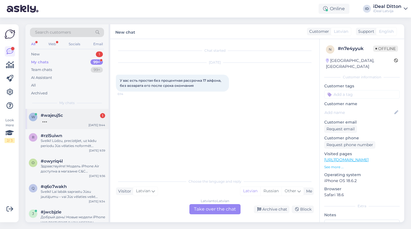
click at [60, 127] on div "w #wajeuj5c 1 Sep 20 9:44" at bounding box center [66, 119] width 83 height 20
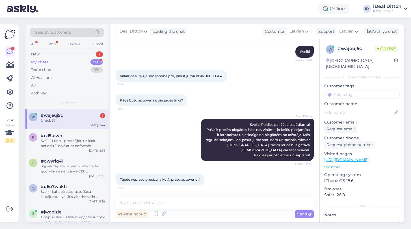
scroll to position [77, 0]
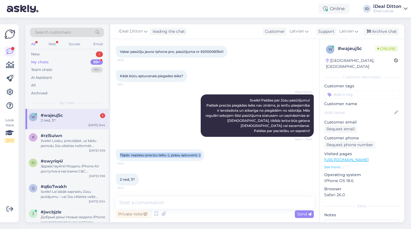
drag, startPoint x: 120, startPoint y: 155, endPoint x: 206, endPoint y: 154, distance: 86.1
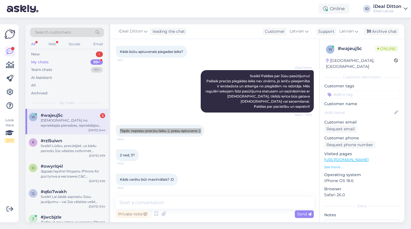
scroll to position [131, 0]
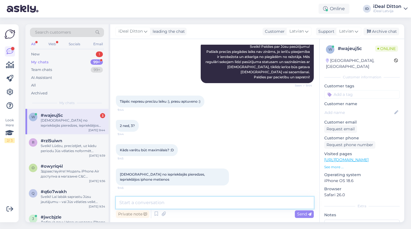
click at [153, 203] on textarea at bounding box center [215, 203] width 198 height 12
paste textarea "Mēs pilnībā izprotam Jūsu vēlmi saņemt aptuvenu piegādes laiku, taču šobrīd, ņe…"
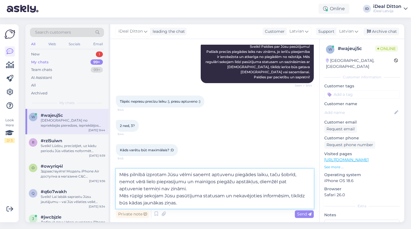
drag, startPoint x: 259, startPoint y: 182, endPoint x: 187, endPoint y: 182, distance: 71.5
click at [187, 182] on textarea "Mēs pilnībā izprotam Jūsu vēlmi saņemt aptuvenu piegādes laiku, taču šobrīd, ņe…" at bounding box center [215, 189] width 198 height 40
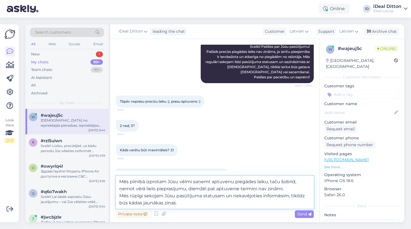
click at [289, 188] on textarea "Mēs pilnībā izprotam Jūsu vēlmi saņemt aptuvenu piegādes laiku, taču šobrīd, ņe…" at bounding box center [215, 192] width 198 height 33
type textarea "Mēs pilnībā izprotam Jūsu vēlmi saņemt aptuvenu piegādes laiku, taču šobrīd, ņe…"
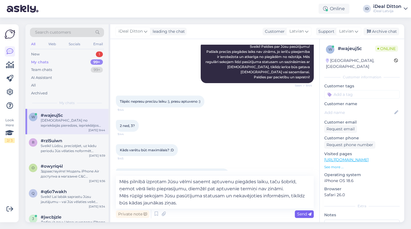
click at [305, 214] on span "Send" at bounding box center [304, 213] width 14 height 5
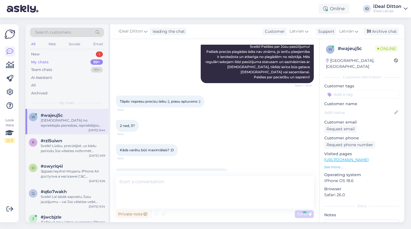
scroll to position [176, 0]
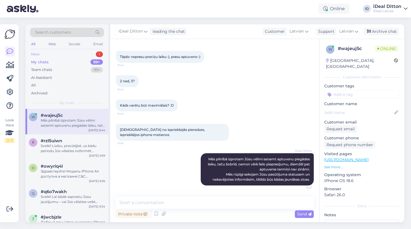
click at [37, 54] on div "New" at bounding box center [35, 54] width 8 height 6
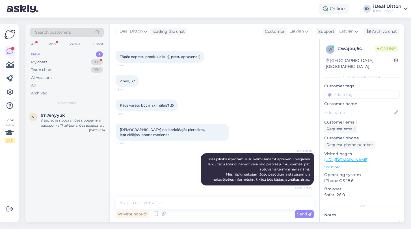
scroll to position [200, 0]
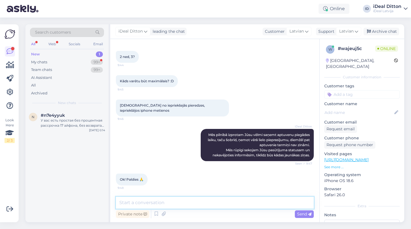
click at [154, 204] on textarea at bounding box center [215, 203] width 198 height 12
type textarea "О"
type textarea "Jums paldies un jauku dienu!"
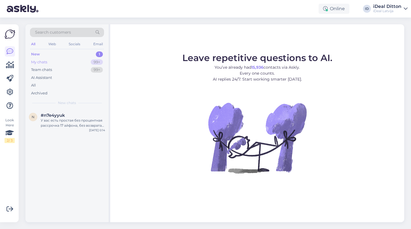
click at [38, 60] on div "My chats" at bounding box center [39, 62] width 16 height 6
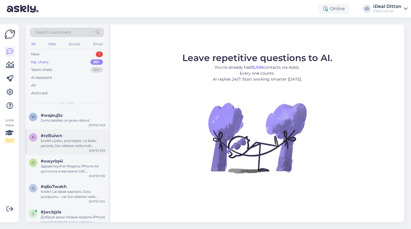
click at [50, 144] on div "Sveiki! Lūdzu, precizējiet, uz kādu periodu Jūs vēlaties noformēt maksājumus — …" at bounding box center [73, 143] width 64 height 10
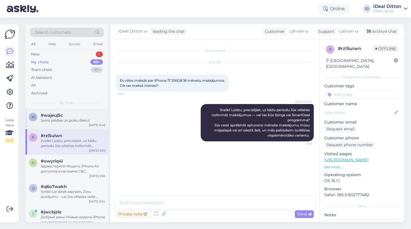
click at [58, 114] on span "#wajeuj5c" at bounding box center [52, 115] width 22 height 5
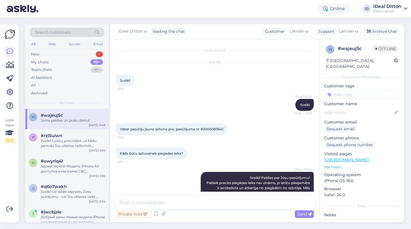
scroll to position [224, 0]
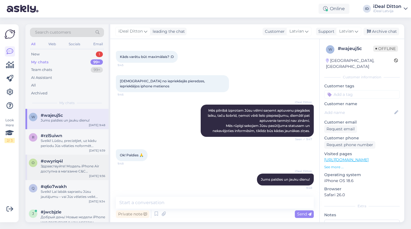
click at [53, 167] on div "Здравствуйте! Модель iPhone Air доступна в магазине С&C Daugavpils, в наличии с…" at bounding box center [73, 169] width 64 height 10
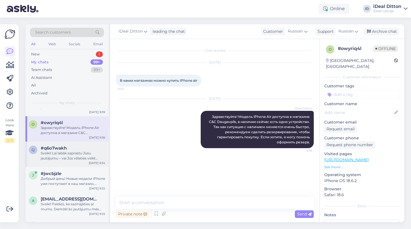
scroll to position [39, 0]
click at [53, 157] on div "Sveiki! Lai labāk saprastu Jūsu jautājumu – vai Jūs vēlaties veikt maksājumu pē…" at bounding box center [73, 155] width 64 height 10
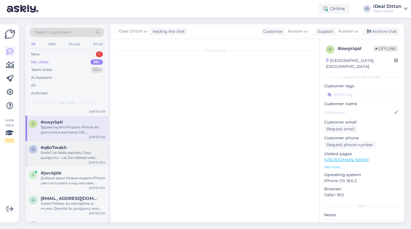
scroll to position [21, 0]
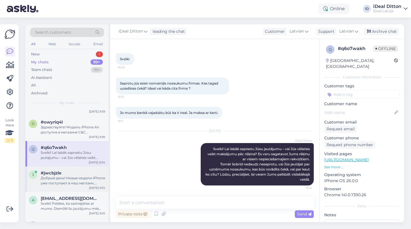
click at [48, 181] on div "Добрый день! Новые модели iPhone уже поступают в наш магазин, однако в ограниче…" at bounding box center [73, 180] width 64 height 10
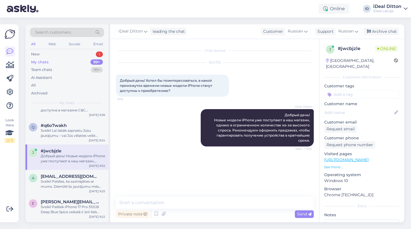
scroll to position [63, 0]
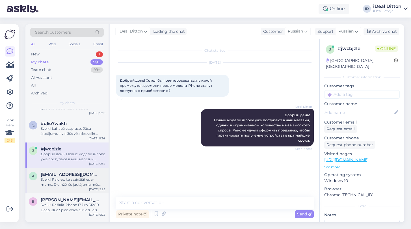
click at [49, 181] on div "Sveiki! Paldies, ka sazinājāties ar mums. Diemžēl šo jautājumu mēs nevaram atri…" at bounding box center [73, 182] width 64 height 10
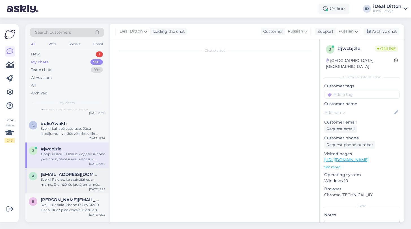
scroll to position [13, 0]
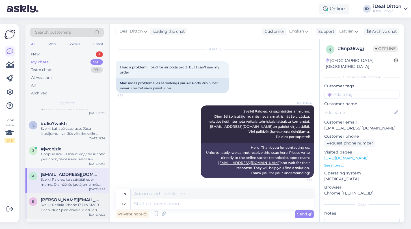
click at [50, 194] on div "e [PERSON_NAME][EMAIL_ADDRESS][DOMAIN_NAME] Sveiki! Pašlaik iPhone 17 Pro 512GB…" at bounding box center [66, 205] width 83 height 25
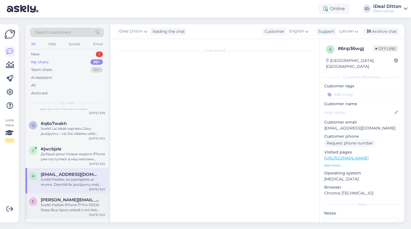
scroll to position [0, 0]
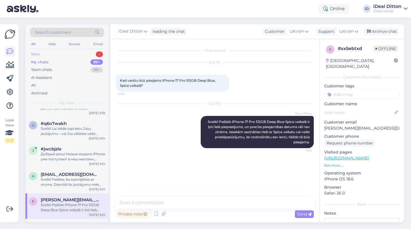
click at [36, 52] on div "New" at bounding box center [35, 54] width 8 height 6
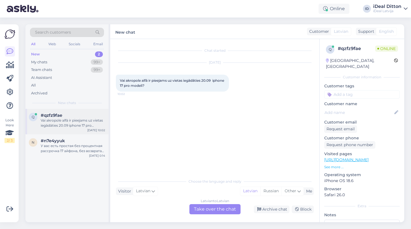
click at [86, 119] on div "Vai akropole alfā ir pieejams uz vietas iegādāties 20.09 iphone 17 pro modeli?" at bounding box center [73, 123] width 64 height 10
drag, startPoint x: 158, startPoint y: 87, endPoint x: 120, endPoint y: 77, distance: 39.0
click at [120, 77] on div "Vai akropole alfā ir pieejams uz vietas iegādāties 20.09 iphone 17 pro modeli? …" at bounding box center [172, 83] width 113 height 17
copy span "Vai akropole alfā ir pieejams uz vietas iegādāties 20.09 iphone 17 pro modeli?"
click at [223, 210] on div "Latvian to Latvian Take over the chat" at bounding box center [214, 209] width 51 height 10
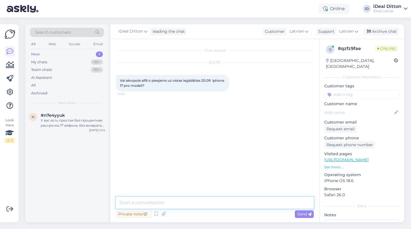
click at [184, 204] on textarea at bounding box center [215, 203] width 198 height 12
paste textarea "Sveiki! Paldies par Jūsu jautājumu. Ņemot vērā lielo pieprasījumu pēc iPhone 17…"
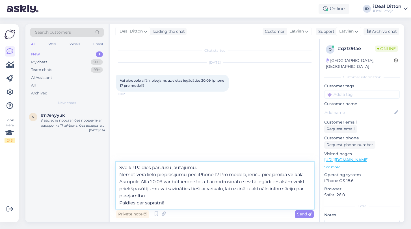
click at [119, 203] on textarea "Sveiki! Paldies par Jūsu jautājumu. Ņemot vērā lielo pieprasījumu pēc iPhone 17…" at bounding box center [215, 185] width 198 height 47
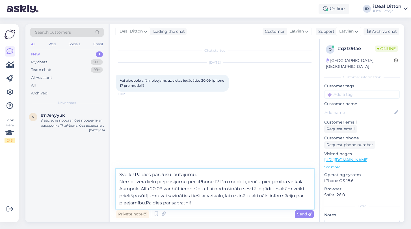
drag, startPoint x: 120, startPoint y: 181, endPoint x: 135, endPoint y: 172, distance: 17.7
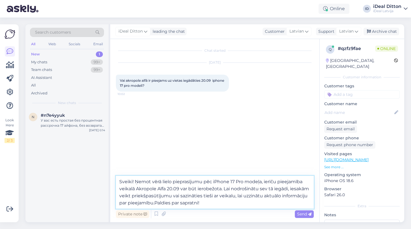
click at [215, 204] on textarea "Sveiki! Ņemot vērā lielo pieprasījumu pēc iPhone 17 Pro modeļa, ierīču pieejamī…" at bounding box center [215, 192] width 198 height 33
type textarea "Sveiki! Ņemot vērā lielo pieprasījumu pēc iPhone 17 Pro modeļa, ierīču pieejamī…"
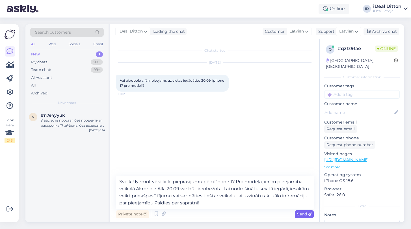
click at [300, 215] on span "Send" at bounding box center [304, 213] width 14 height 5
